Goal: Task Accomplishment & Management: Manage account settings

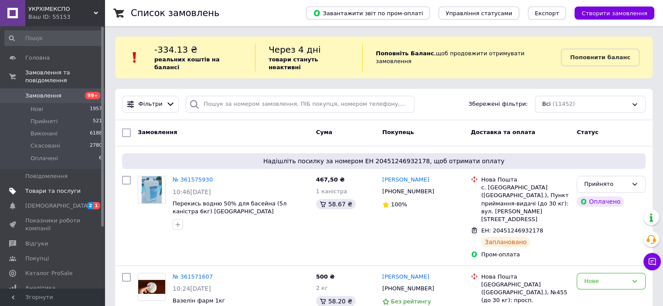
click at [73, 187] on span "Товари та послуги" at bounding box center [52, 191] width 55 height 8
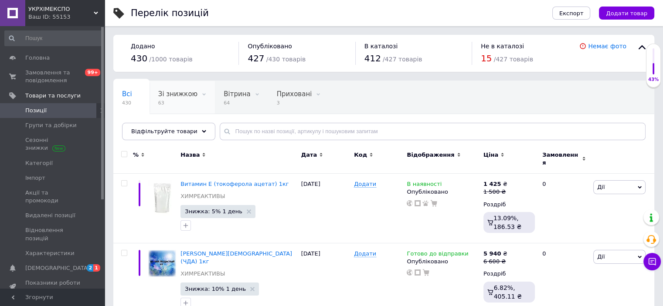
click at [153, 96] on div "Зі знижкою 63" at bounding box center [181, 97] width 65 height 33
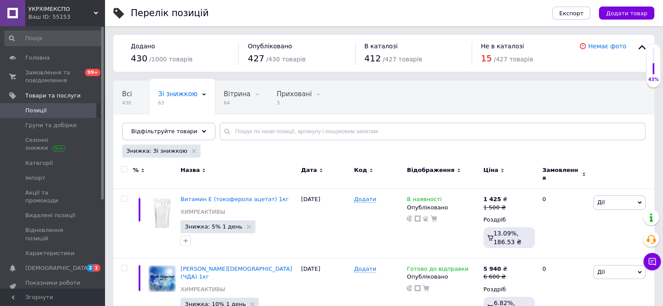
click at [121, 171] on input "checkbox" at bounding box center [124, 170] width 6 height 6
checkbox input "true"
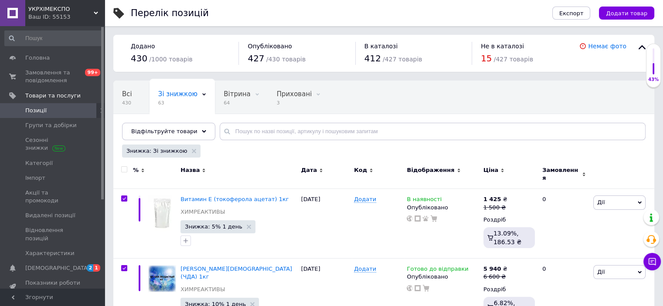
checkbox input "true"
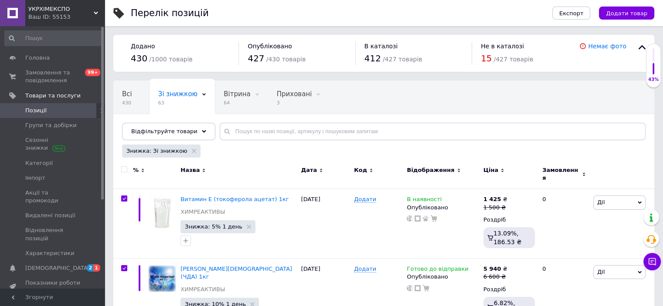
checkbox input "true"
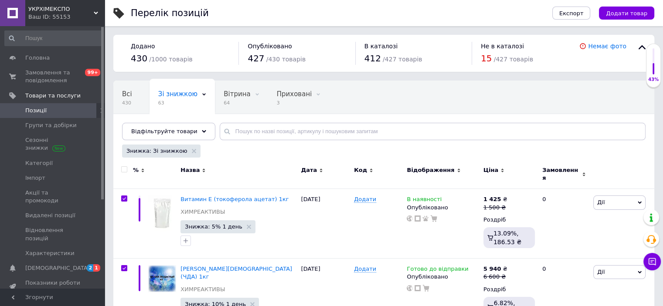
checkbox input "true"
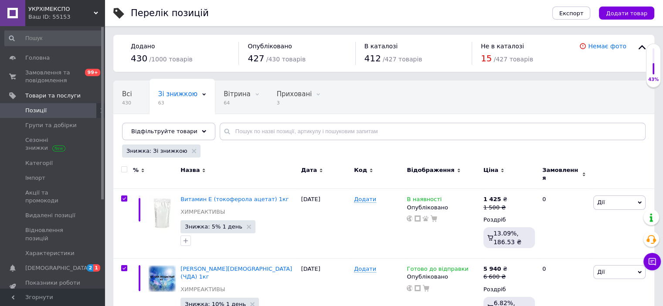
checkbox input "true"
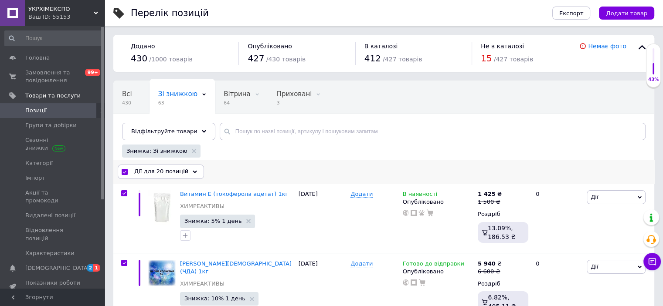
click at [153, 176] on div "Дії для 20 позицій" at bounding box center [161, 172] width 86 height 14
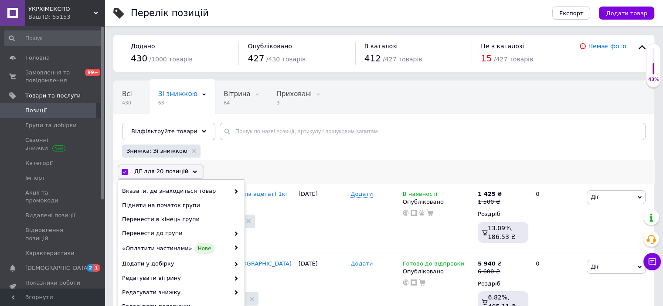
scroll to position [44, 0]
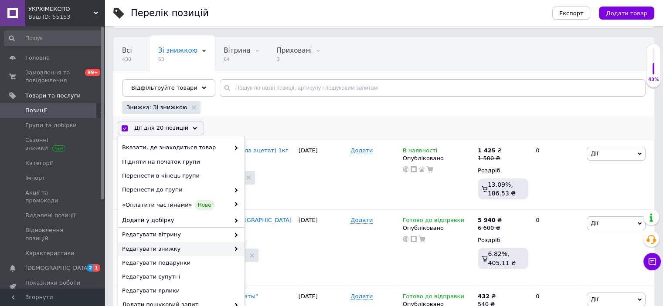
click at [209, 251] on span "Редагувати знижку" at bounding box center [176, 249] width 108 height 8
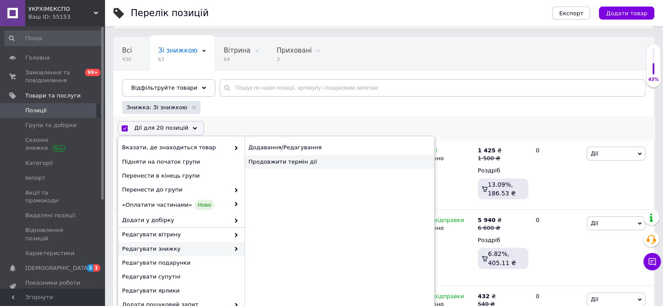
click at [288, 164] on div "Продовжити термін дії" at bounding box center [339, 162] width 190 height 14
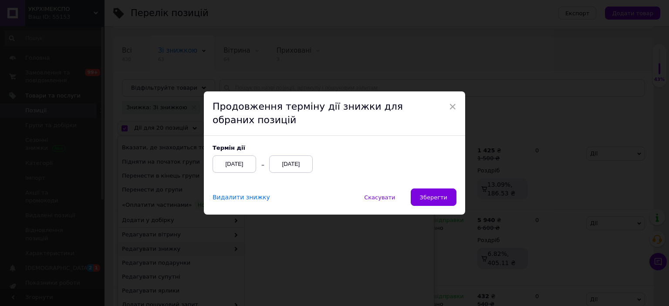
click at [290, 163] on div "[DATE]" at bounding box center [291, 164] width 44 height 17
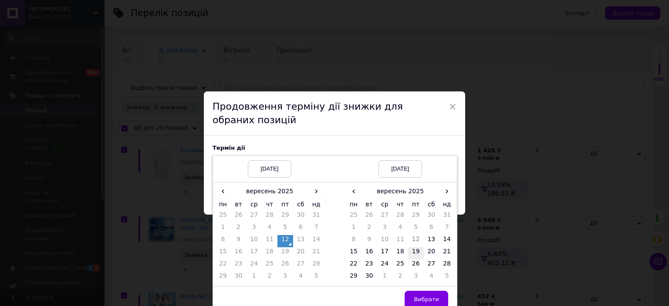
click at [417, 254] on td "19" at bounding box center [416, 254] width 16 height 12
click at [426, 300] on span "Вибрати" at bounding box center [426, 299] width 25 height 7
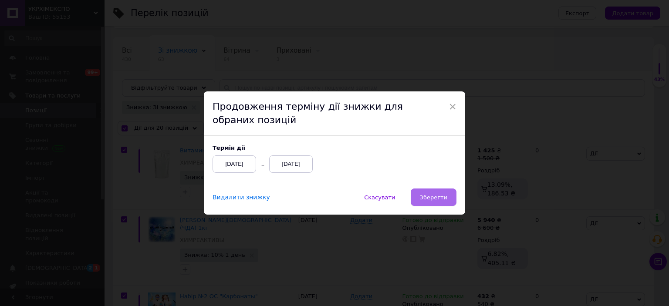
click at [434, 205] on button "Зберегти" at bounding box center [434, 197] width 46 height 17
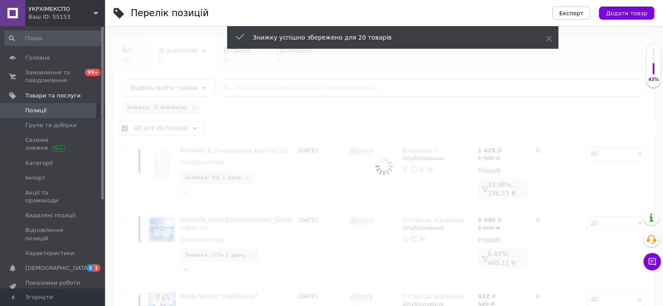
checkbox input "false"
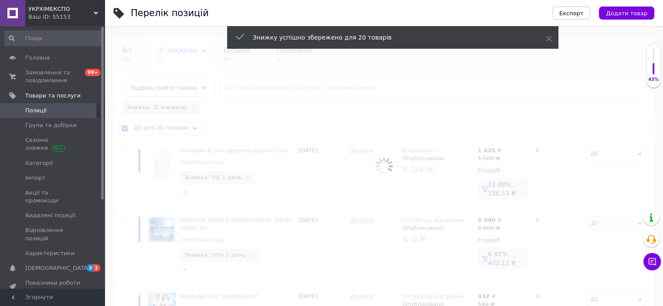
checkbox input "false"
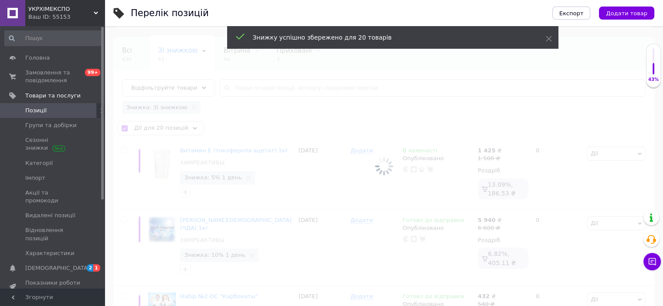
checkbox input "false"
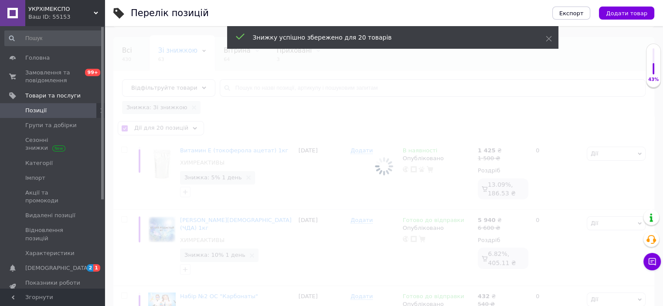
checkbox input "false"
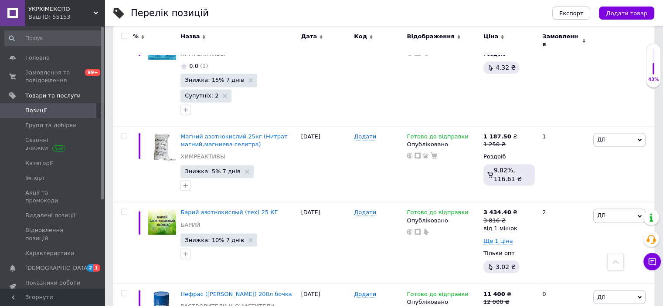
scroll to position [1465, 0]
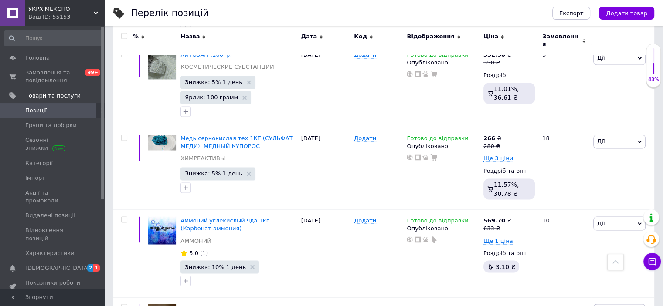
click at [125, 36] on input "checkbox" at bounding box center [124, 36] width 6 height 6
checkbox input "true"
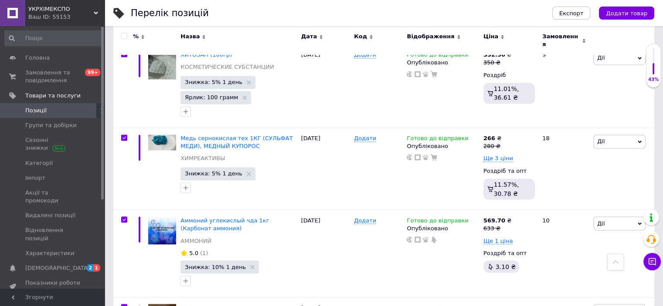
checkbox input "true"
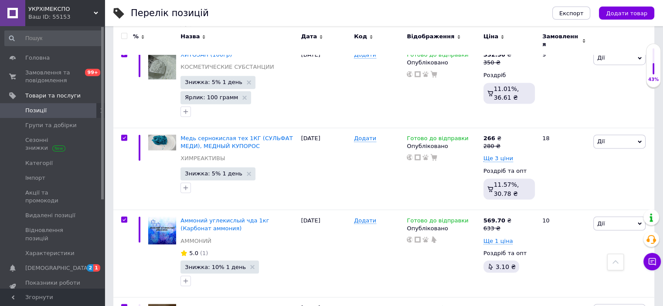
checkbox input "true"
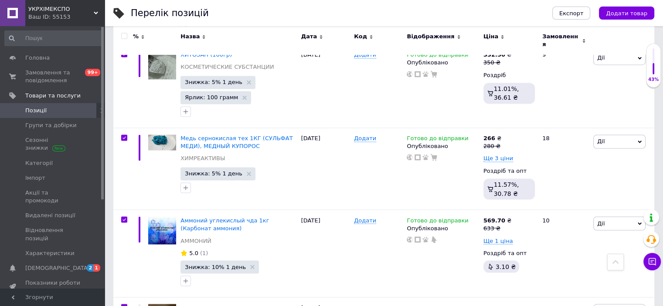
checkbox input "true"
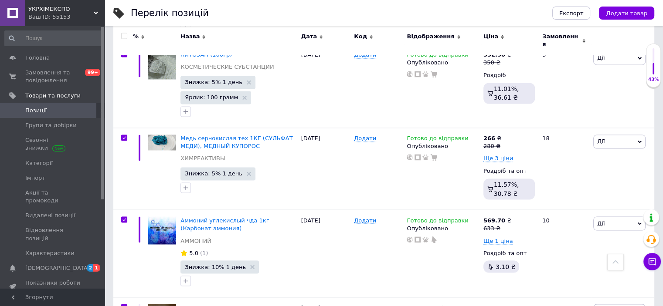
checkbox input "true"
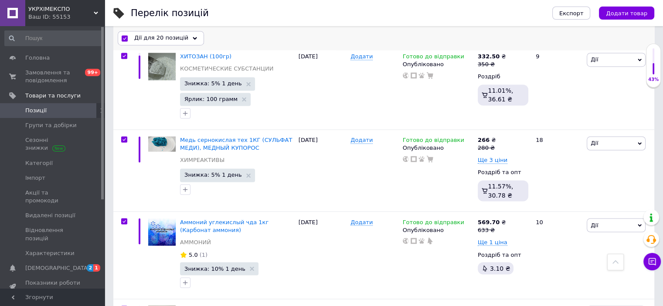
click at [172, 36] on span "Дії для 20 позицій" at bounding box center [161, 38] width 54 height 8
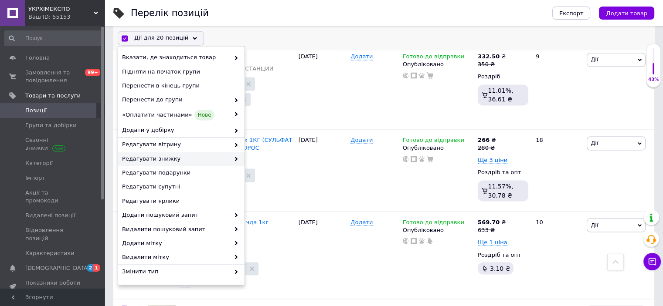
click at [176, 160] on span "Редагувати знижку" at bounding box center [176, 159] width 108 height 8
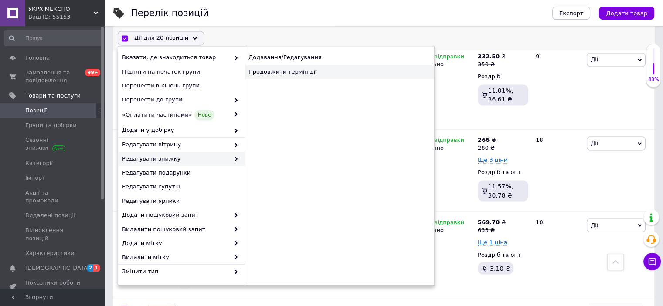
click at [309, 68] on div "Продовжити термін дії" at bounding box center [339, 72] width 190 height 14
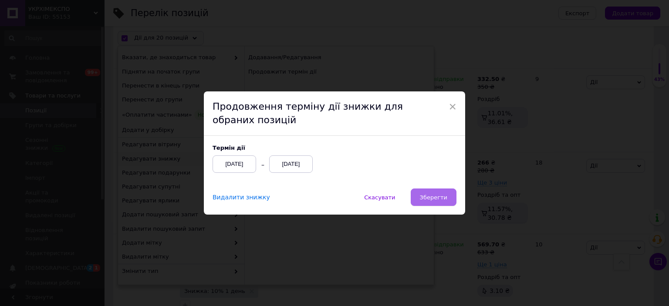
click at [429, 194] on span "Зберегти" at bounding box center [433, 197] width 27 height 7
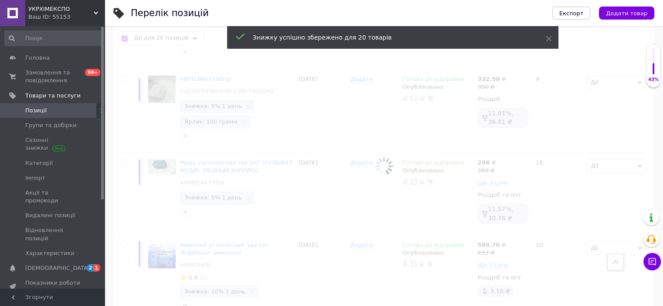
checkbox input "false"
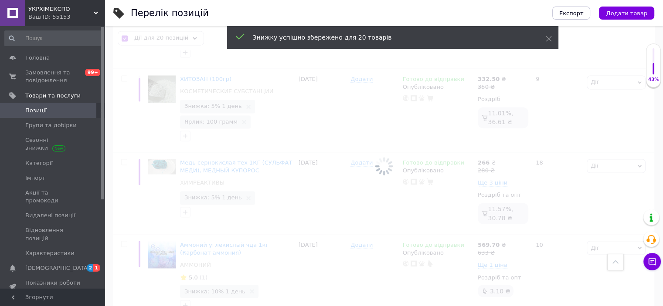
checkbox input "false"
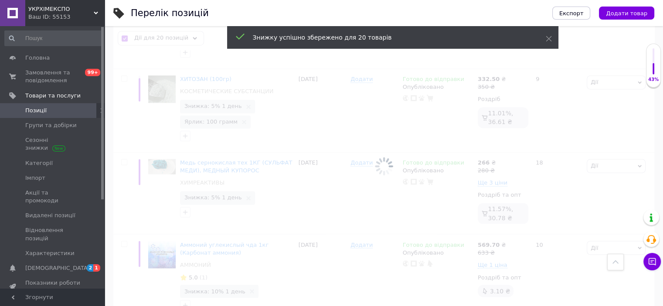
checkbox input "false"
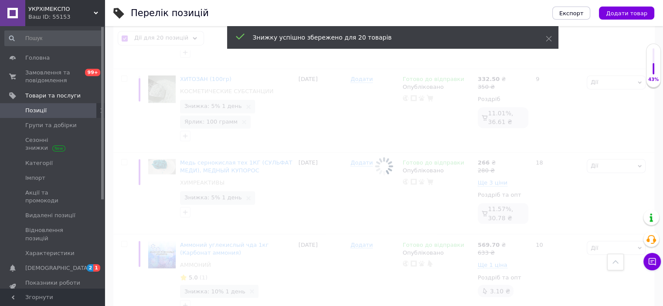
checkbox input "false"
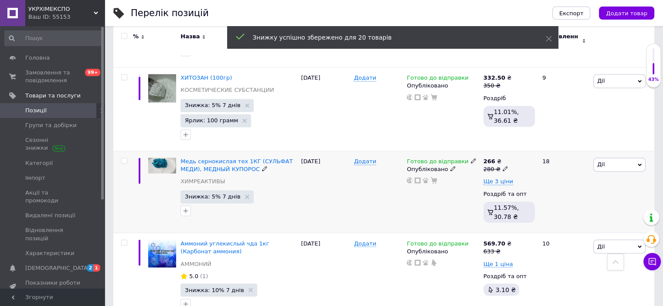
scroll to position [1597, 0]
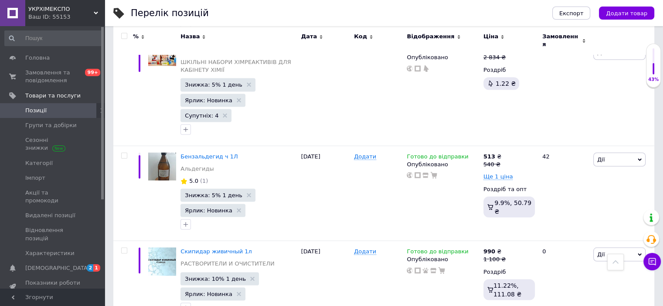
click at [124, 37] on input "checkbox" at bounding box center [124, 36] width 6 height 6
checkbox input "true"
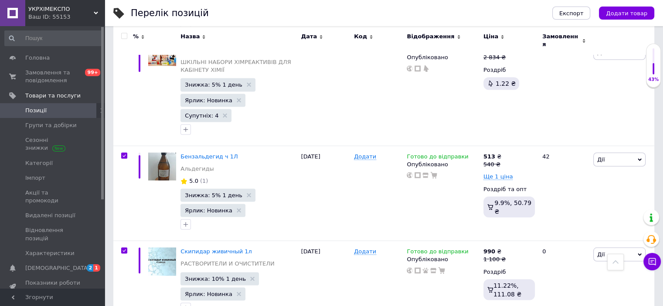
checkbox input "true"
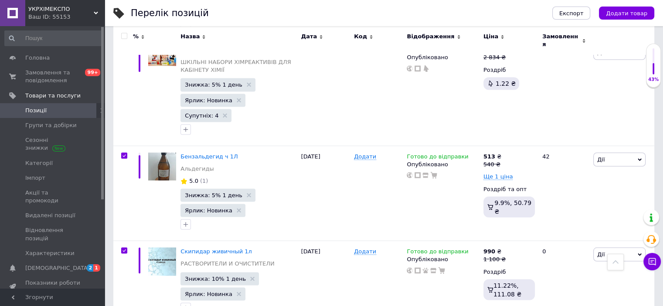
checkbox input "true"
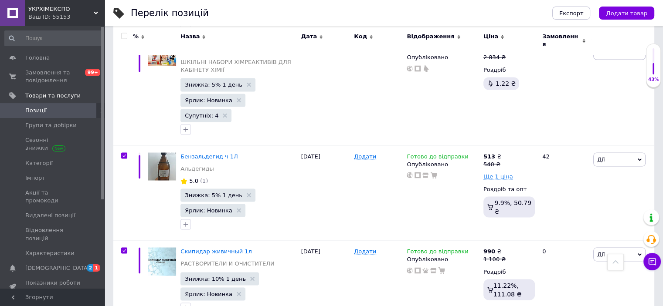
checkbox input "true"
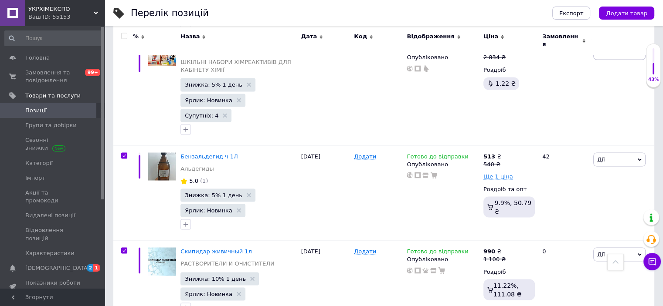
checkbox input "true"
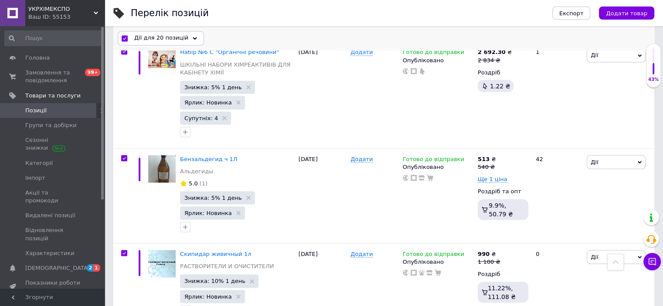
scroll to position [1612, 0]
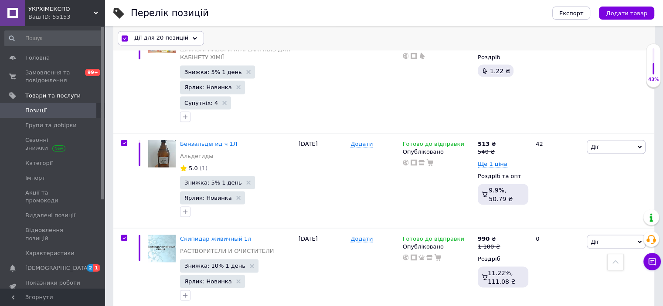
click at [162, 39] on span "Дії для 20 позицій" at bounding box center [161, 38] width 54 height 8
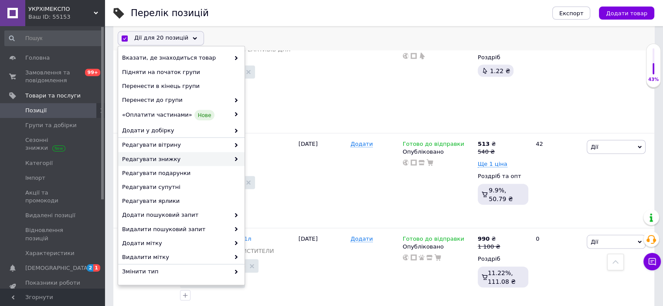
click at [174, 162] on span "Редагувати знижку" at bounding box center [176, 159] width 108 height 8
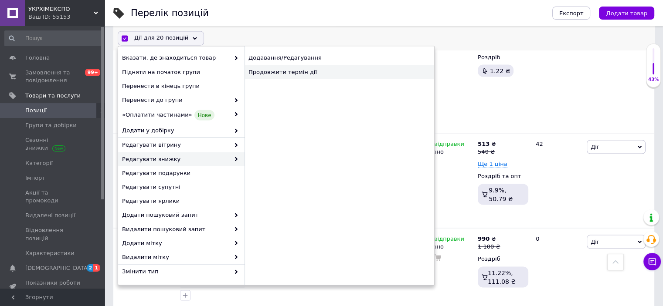
click at [275, 69] on div "Продовжити термін дії" at bounding box center [339, 72] width 190 height 14
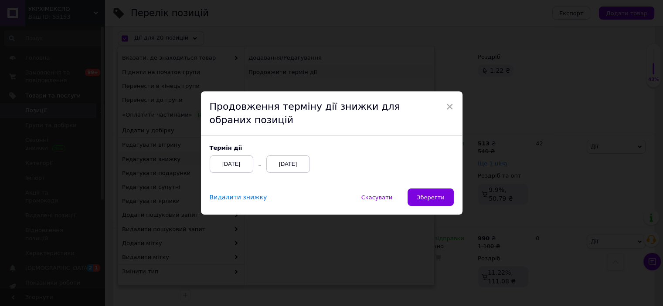
scroll to position [1589, 0]
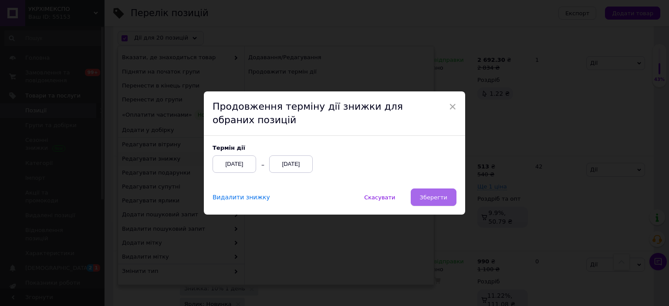
click at [448, 202] on button "Зберегти" at bounding box center [434, 197] width 46 height 17
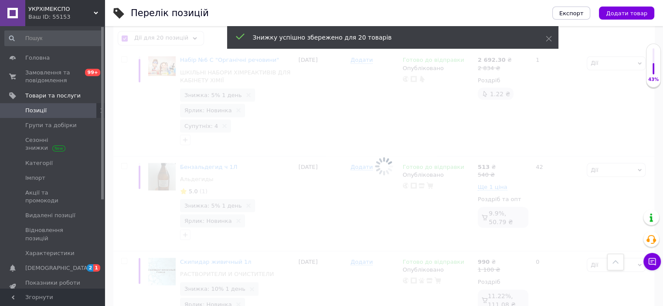
checkbox input "false"
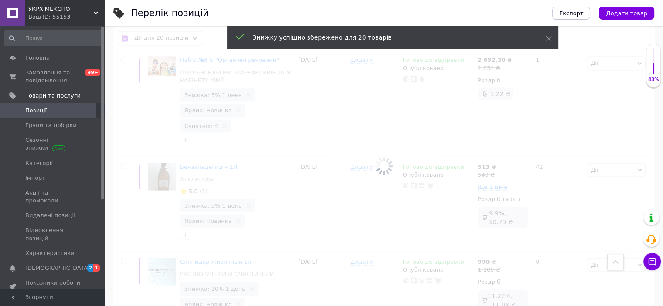
checkbox input "false"
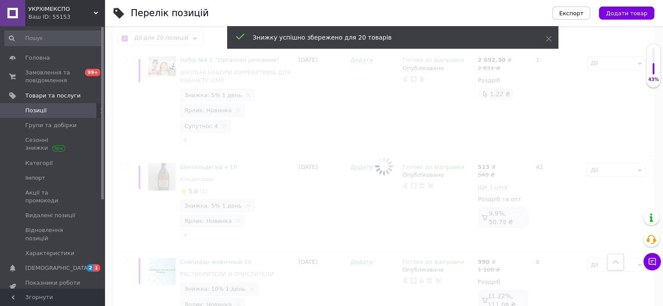
checkbox input "false"
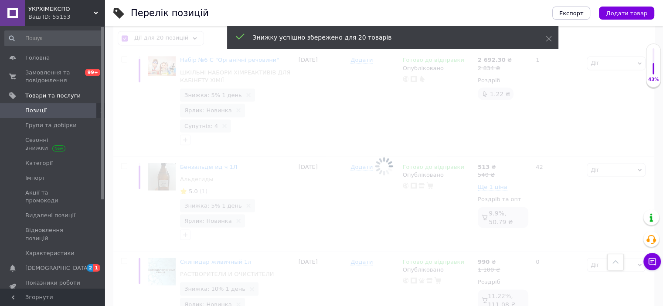
checkbox input "false"
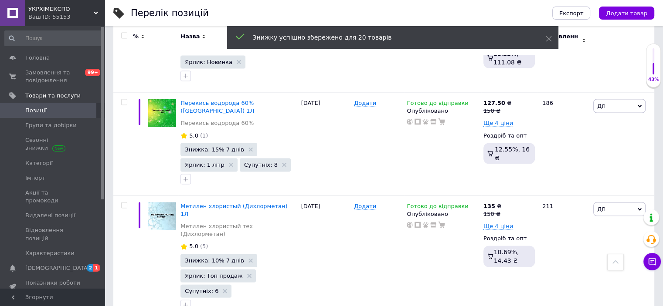
scroll to position [1829, 0]
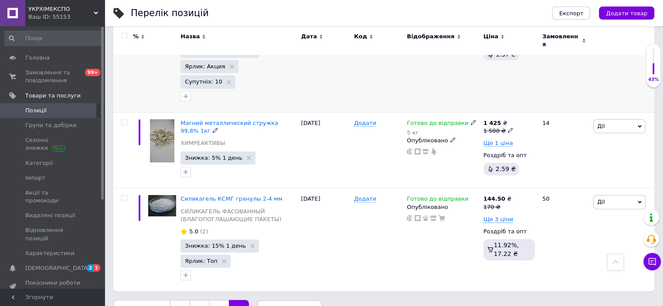
scroll to position [188, 0]
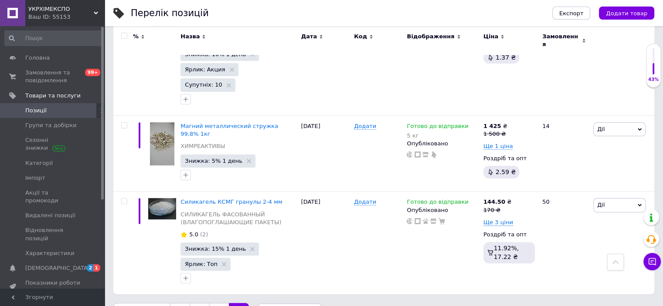
click at [122, 37] on input "checkbox" at bounding box center [124, 36] width 6 height 6
checkbox input "true"
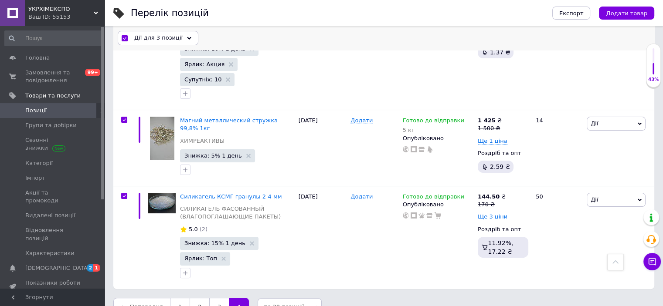
click at [148, 42] on div "Дії для 3 позиції" at bounding box center [158, 38] width 81 height 14
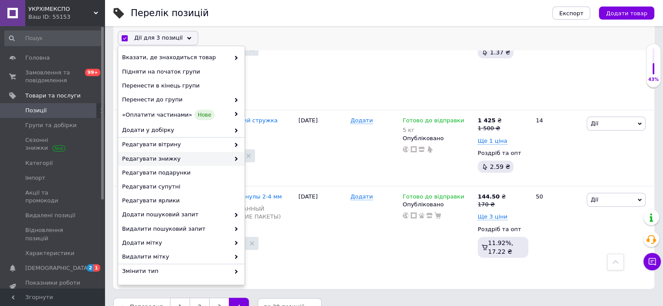
click at [161, 160] on span "Редагувати знижку" at bounding box center [176, 159] width 108 height 8
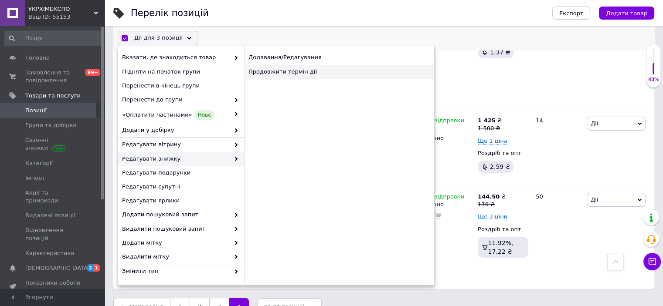
click at [282, 74] on div "Продовжити термін дії" at bounding box center [339, 72] width 190 height 14
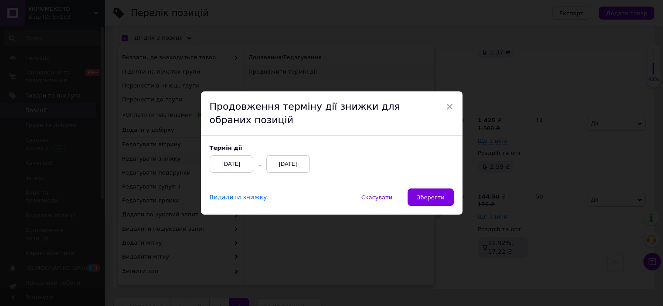
scroll to position [165, 0]
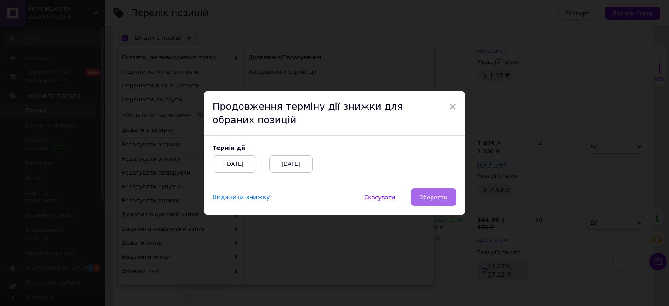
click at [448, 196] on button "Зберегти" at bounding box center [434, 197] width 46 height 17
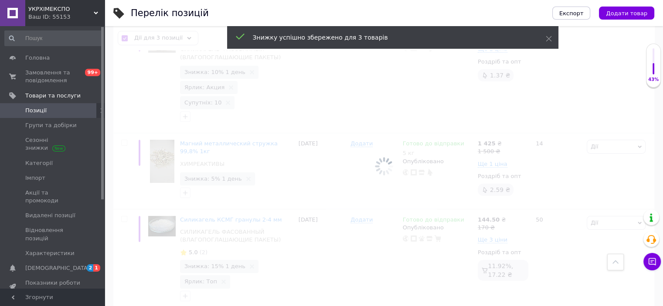
checkbox input "false"
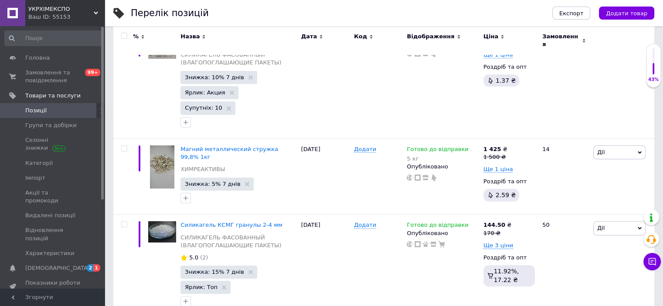
scroll to position [141, 0]
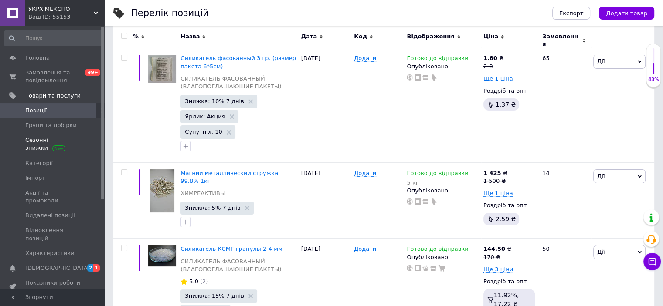
click at [38, 142] on span "Сезонні знижки" at bounding box center [52, 144] width 55 height 16
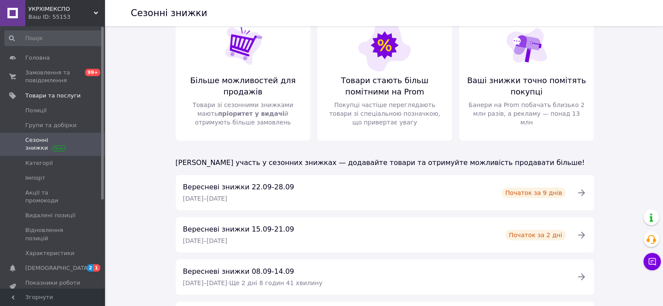
scroll to position [85, 0]
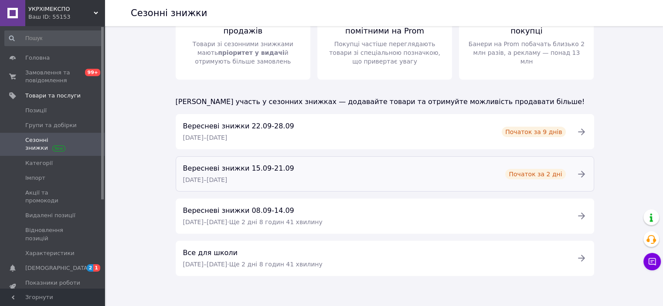
click at [232, 167] on span "Вересневі знижки 15.09-21.09" at bounding box center [238, 168] width 111 height 8
